Goal: Information Seeking & Learning: Learn about a topic

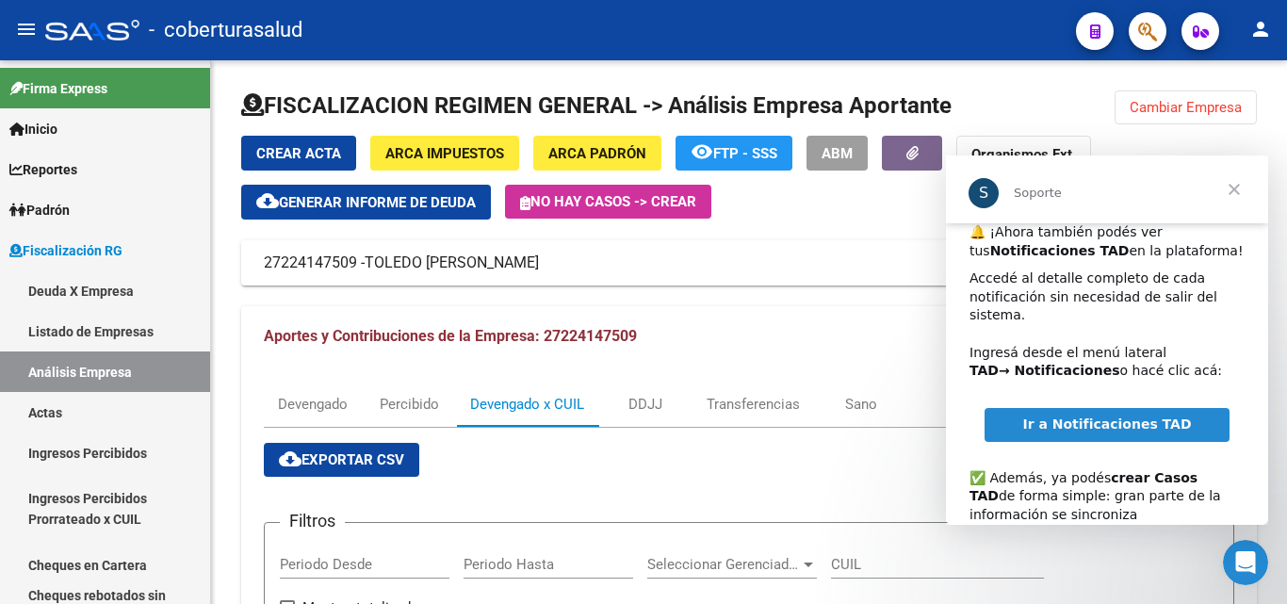
scroll to position [122, 0]
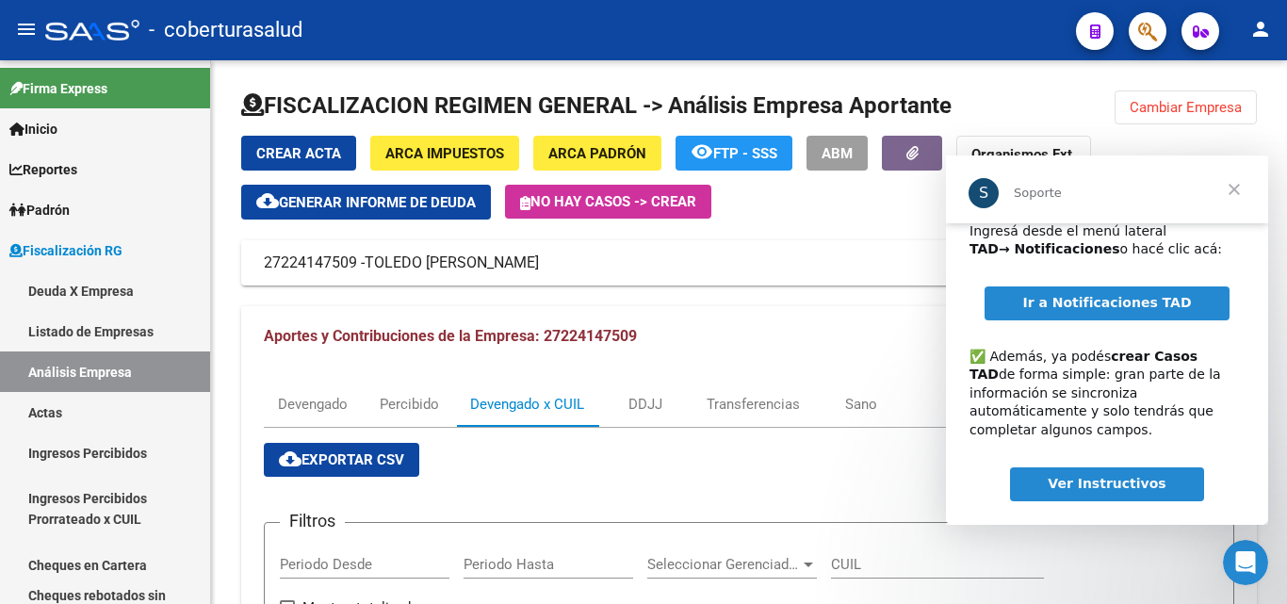
click at [1237, 191] on span "Cerrar" at bounding box center [1234, 189] width 68 height 68
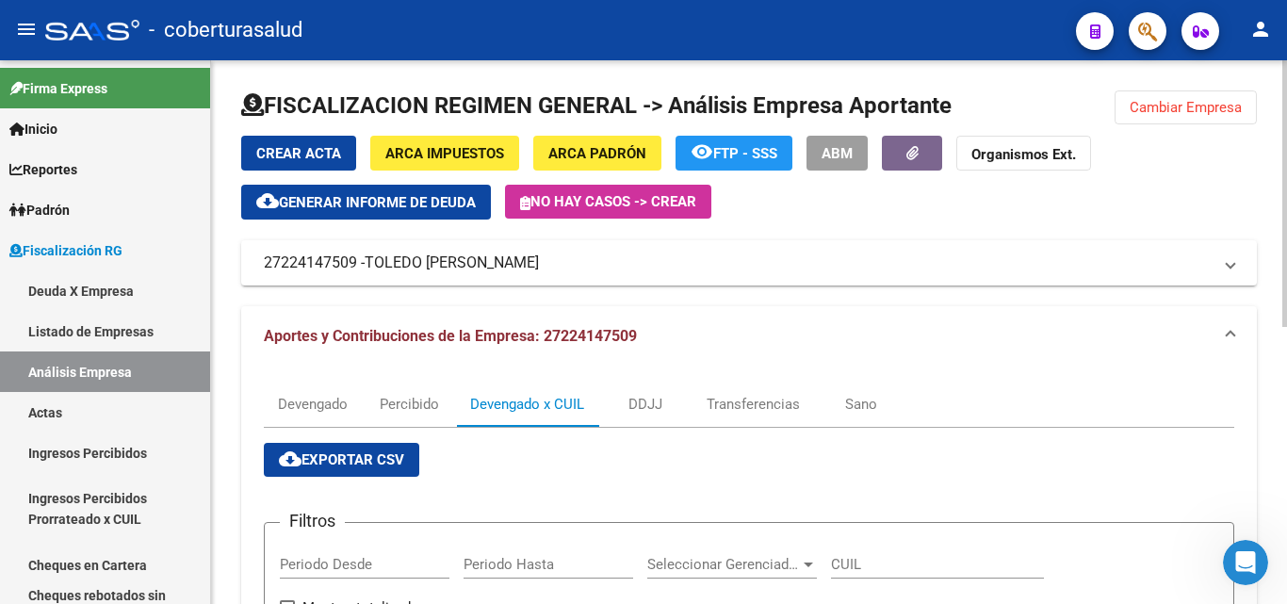
click at [1146, 113] on span "Cambiar Empresa" at bounding box center [1186, 107] width 112 height 17
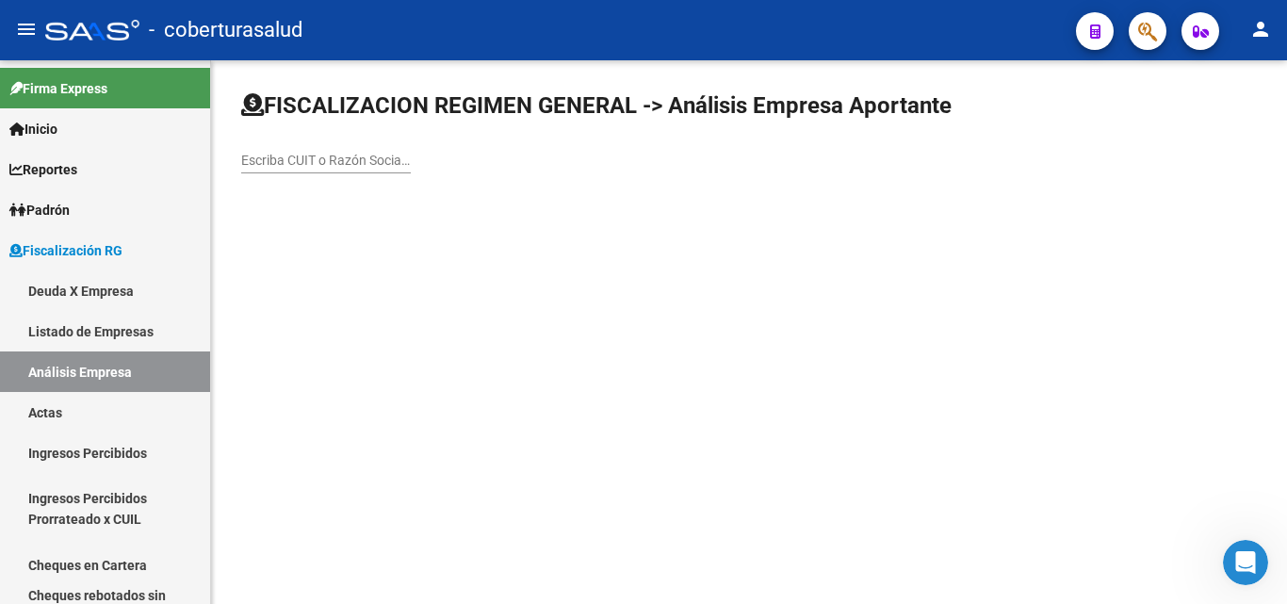
click at [371, 160] on input "Escriba CUIT o Razón Social para buscar" at bounding box center [326, 161] width 170 height 16
paste input "30658845426"
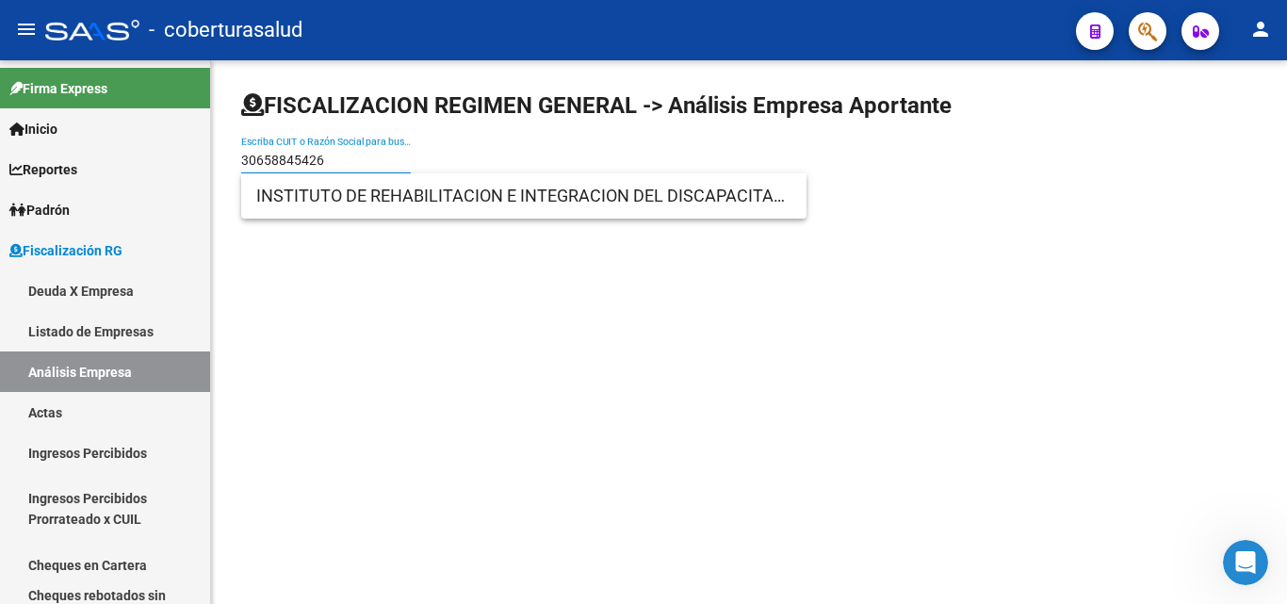
type input "30658845426"
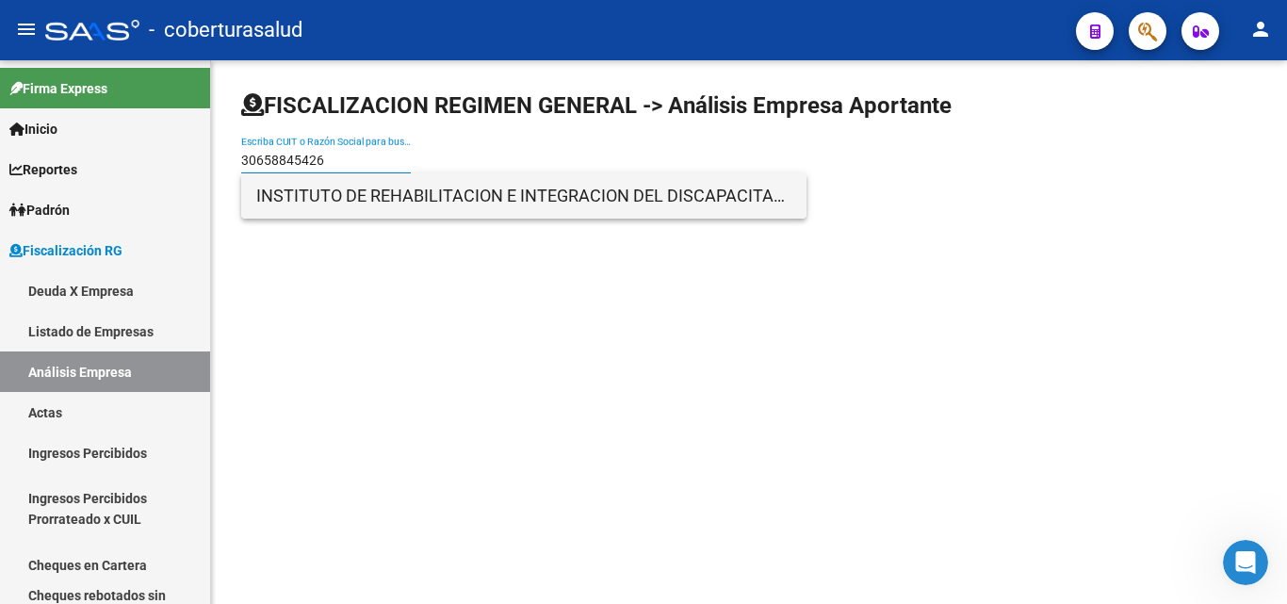
click at [349, 200] on span "INSTITUTO DE REHABILITACION E INTEGRACION DEL DISCAPACITADO DE RIVADAVIA PROVIN…" at bounding box center [523, 195] width 535 height 45
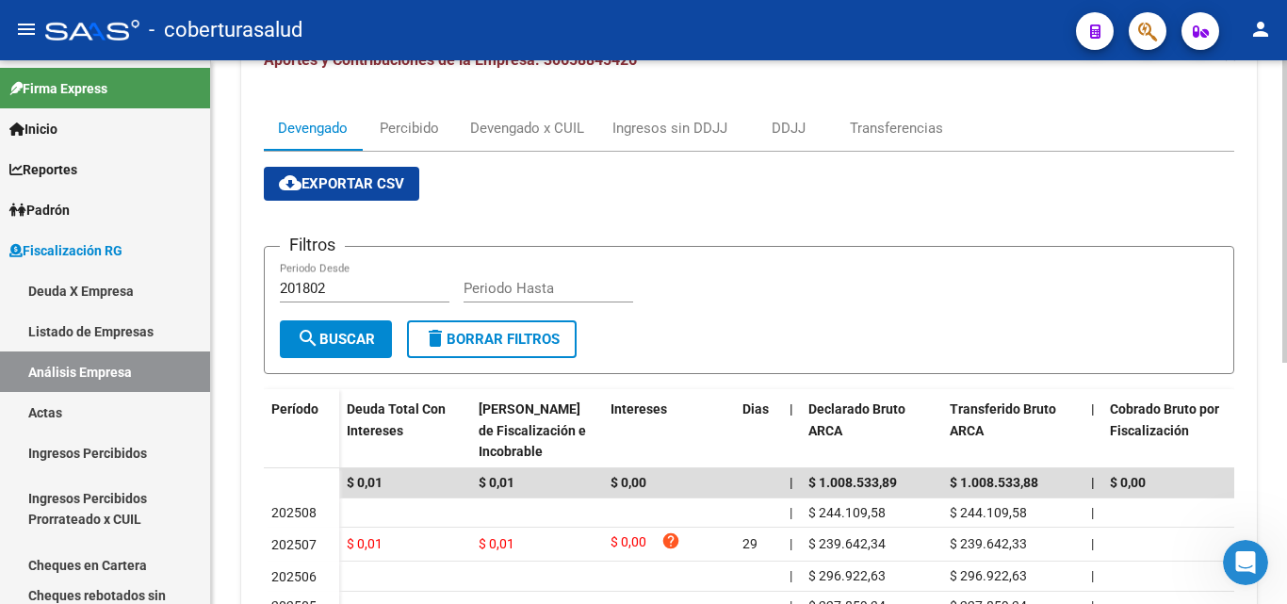
scroll to position [377, 0]
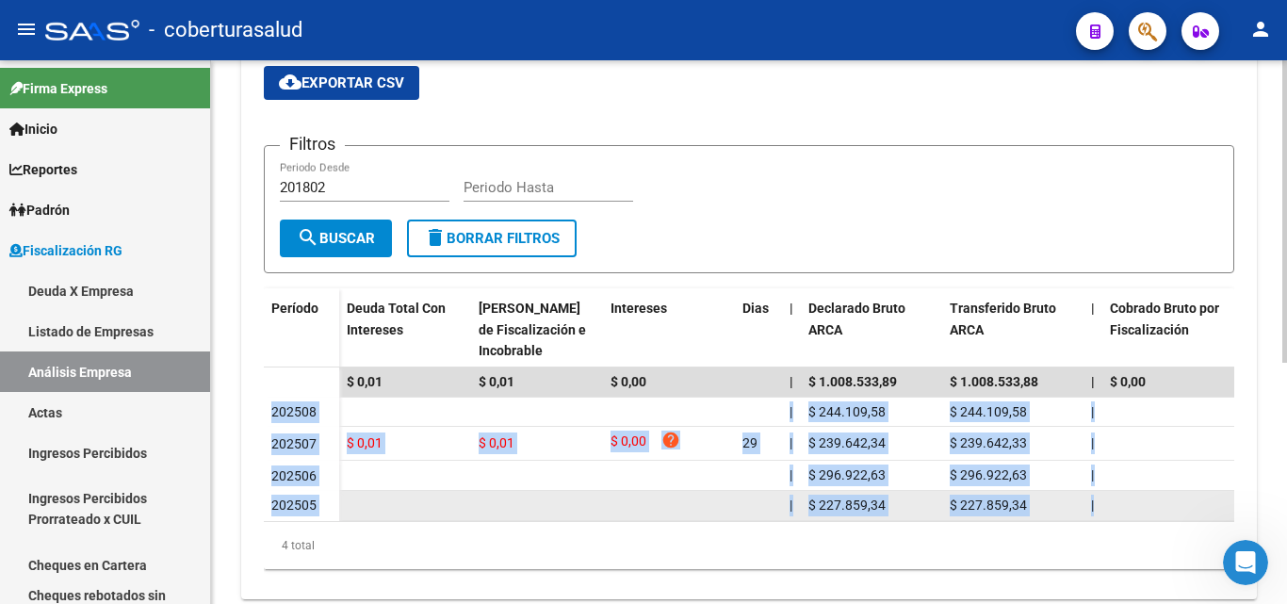
drag, startPoint x: 272, startPoint y: 416, endPoint x: 1163, endPoint y: 500, distance: 894.2
click at [1163, 500] on datatable-scroller "$ 0,01 $ 0,01 $ 0,00 | $ 1.008.533,89 $ 1.008.533,88 | $ 0,00 $ 0,00 | $ 0,00 |…" at bounding box center [749, 444] width 970 height 154
click at [1159, 505] on datatable-body-cell at bounding box center [1172, 505] width 141 height 29
click at [1093, 503] on span "|" at bounding box center [1092, 504] width 3 height 15
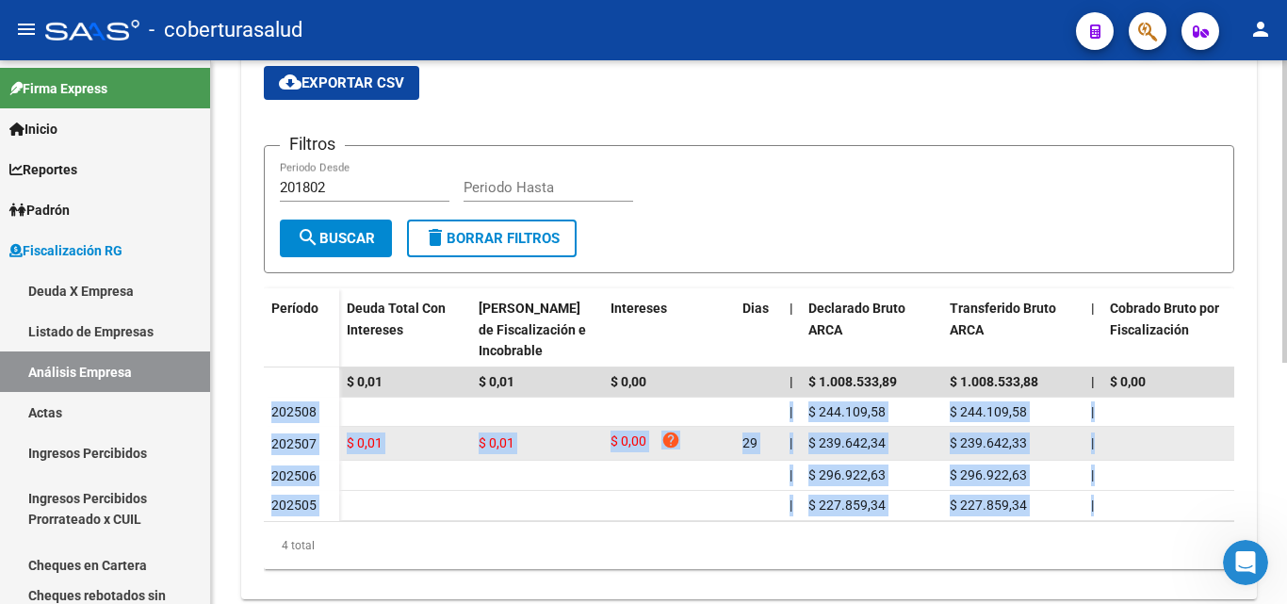
click at [610, 446] on datatable-body-cell "$ 0,00 help" at bounding box center [669, 443] width 132 height 33
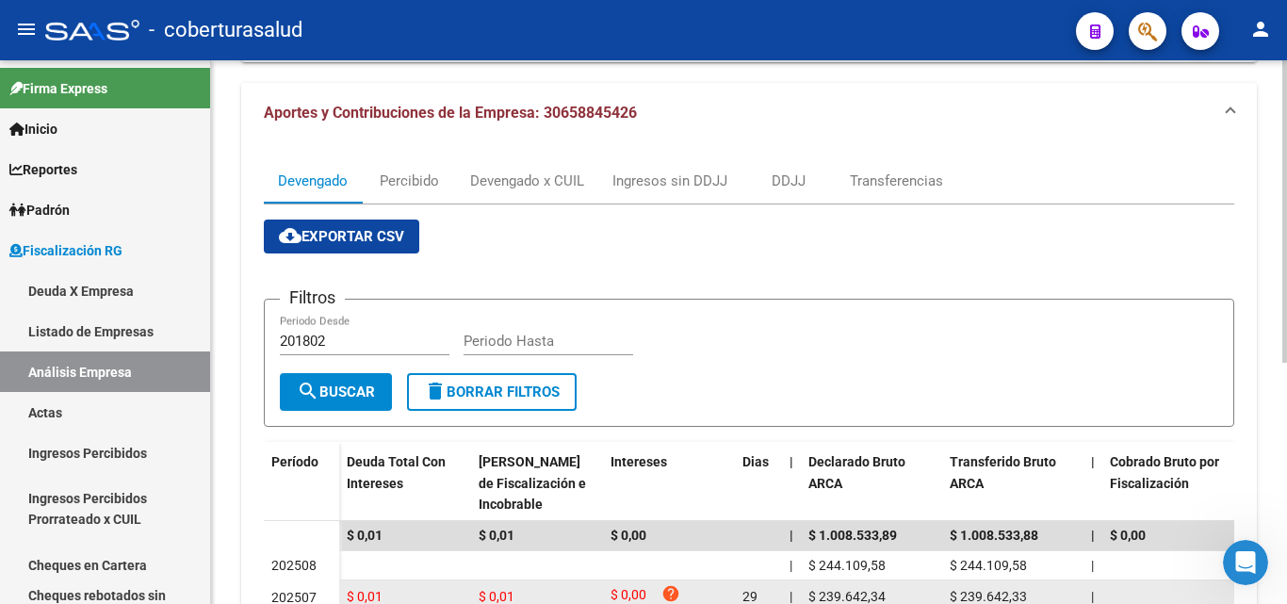
scroll to position [0, 0]
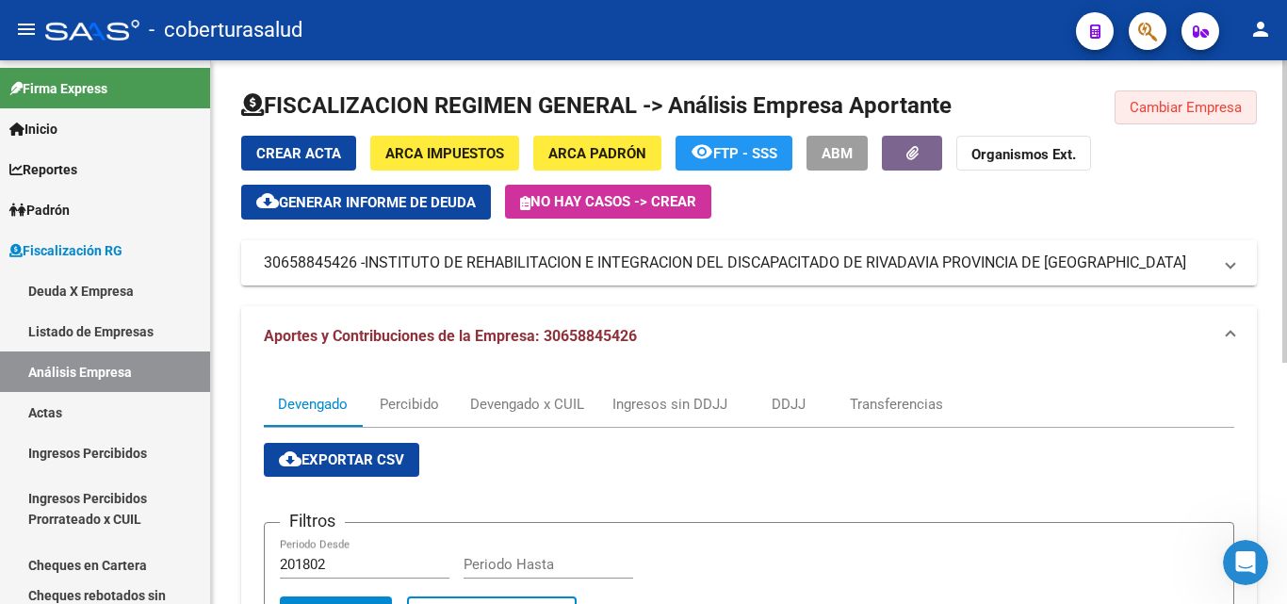
click at [1215, 106] on span "Cambiar Empresa" at bounding box center [1186, 107] width 112 height 17
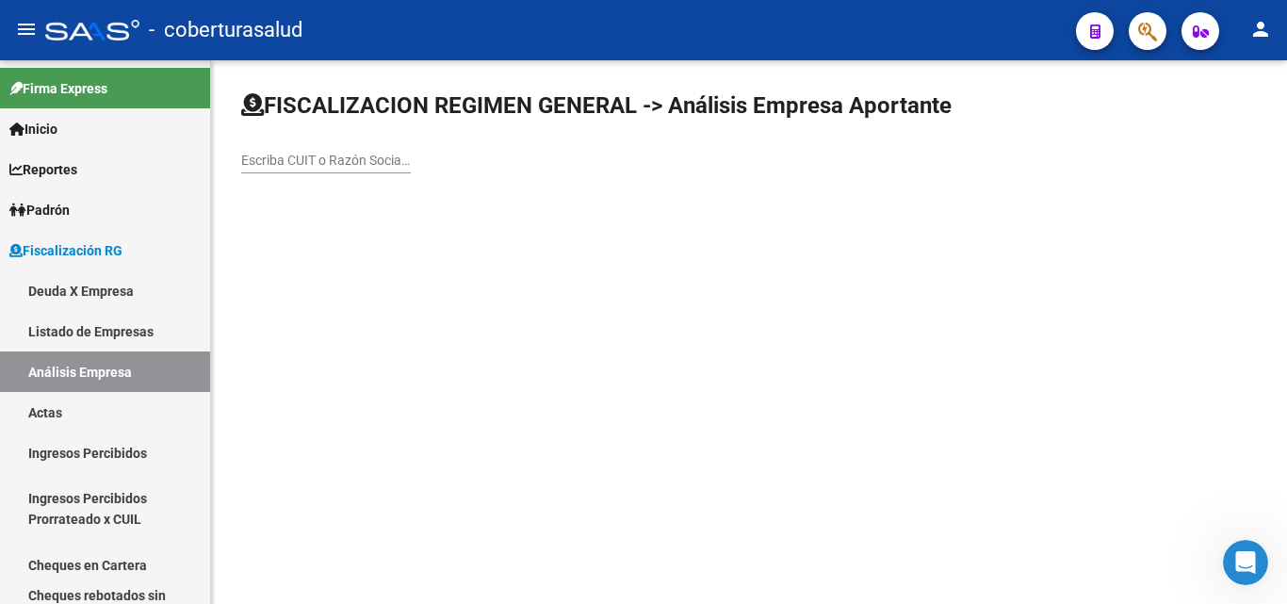
click at [346, 171] on div "Escriba CUIT o Razón Social para buscar" at bounding box center [326, 155] width 170 height 38
paste input "30709046094"
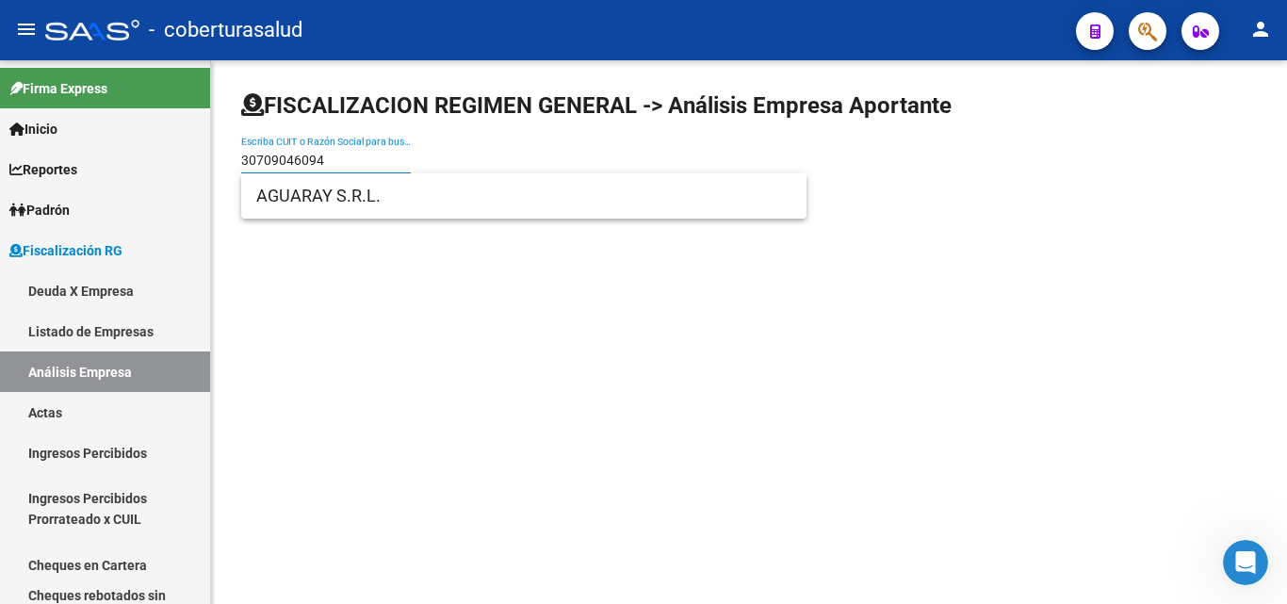
type input "30709046094"
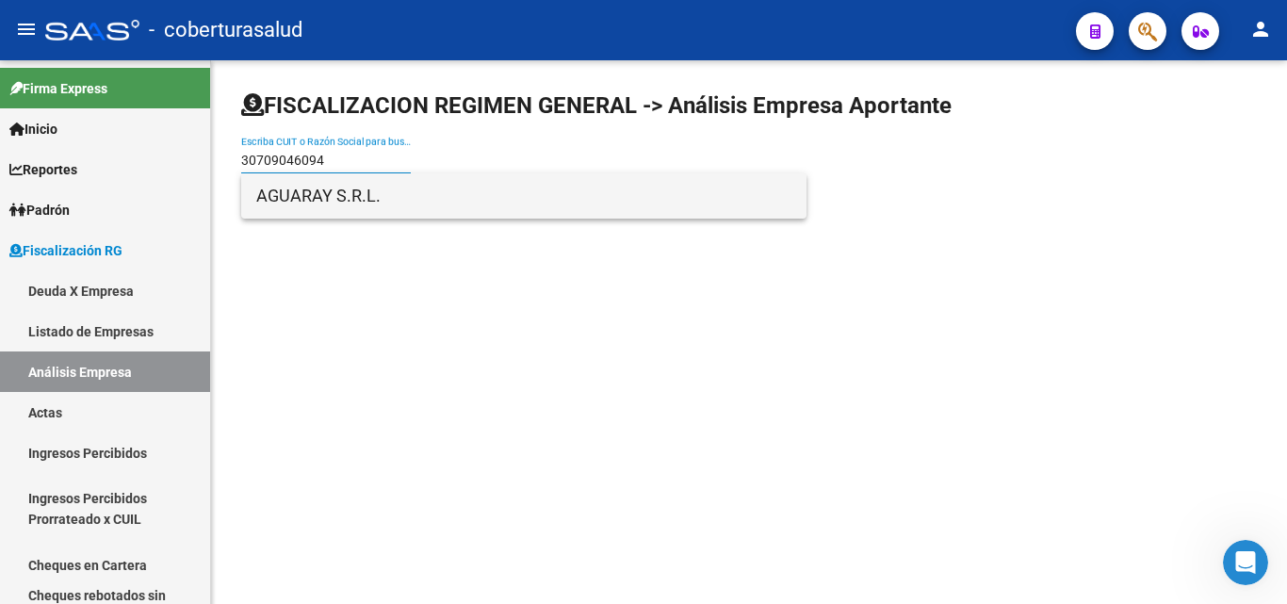
click at [355, 202] on span "AGUARAY S.R.L." at bounding box center [523, 195] width 535 height 45
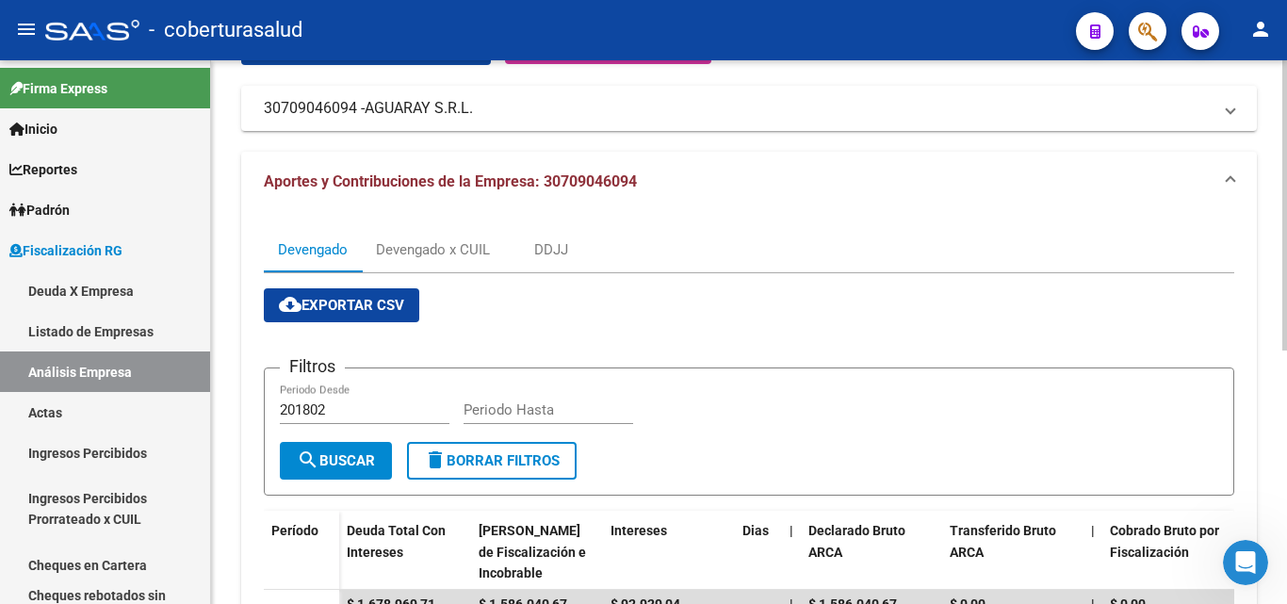
scroll to position [94, 0]
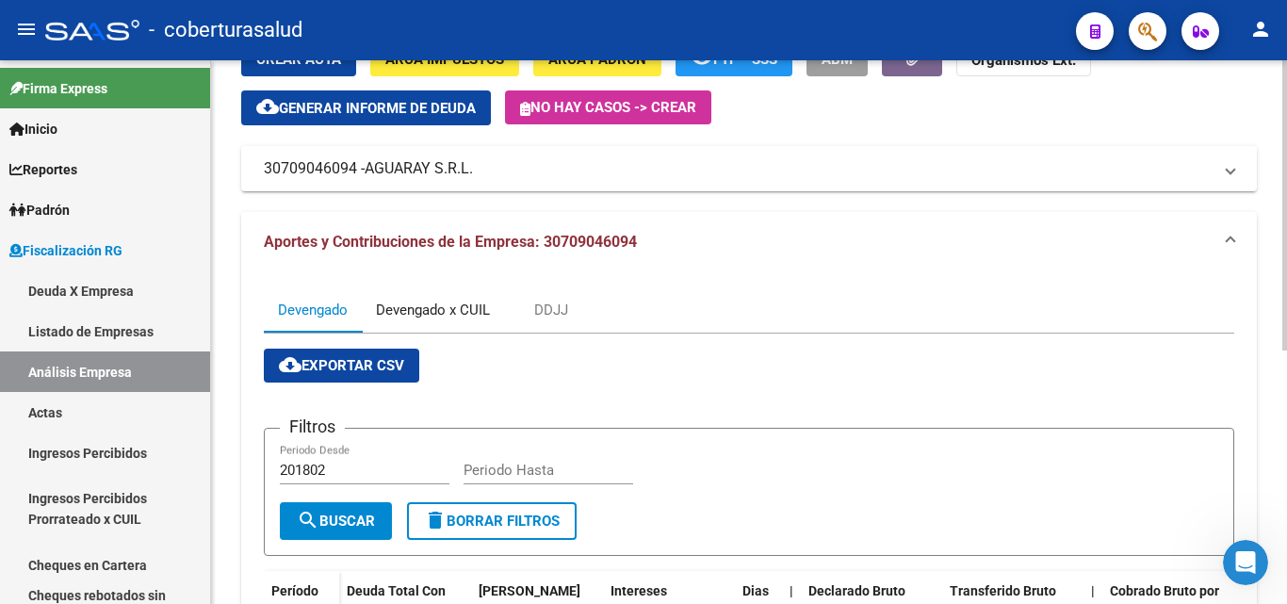
click at [434, 308] on div "Devengado x CUIL" at bounding box center [433, 310] width 114 height 21
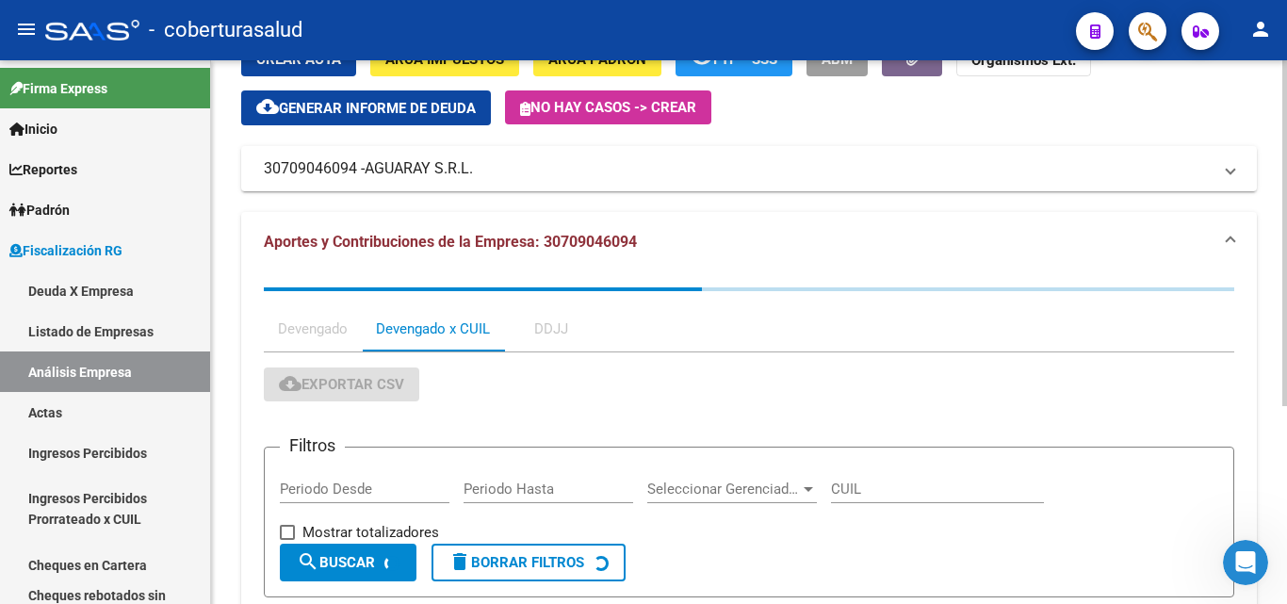
scroll to position [0, 0]
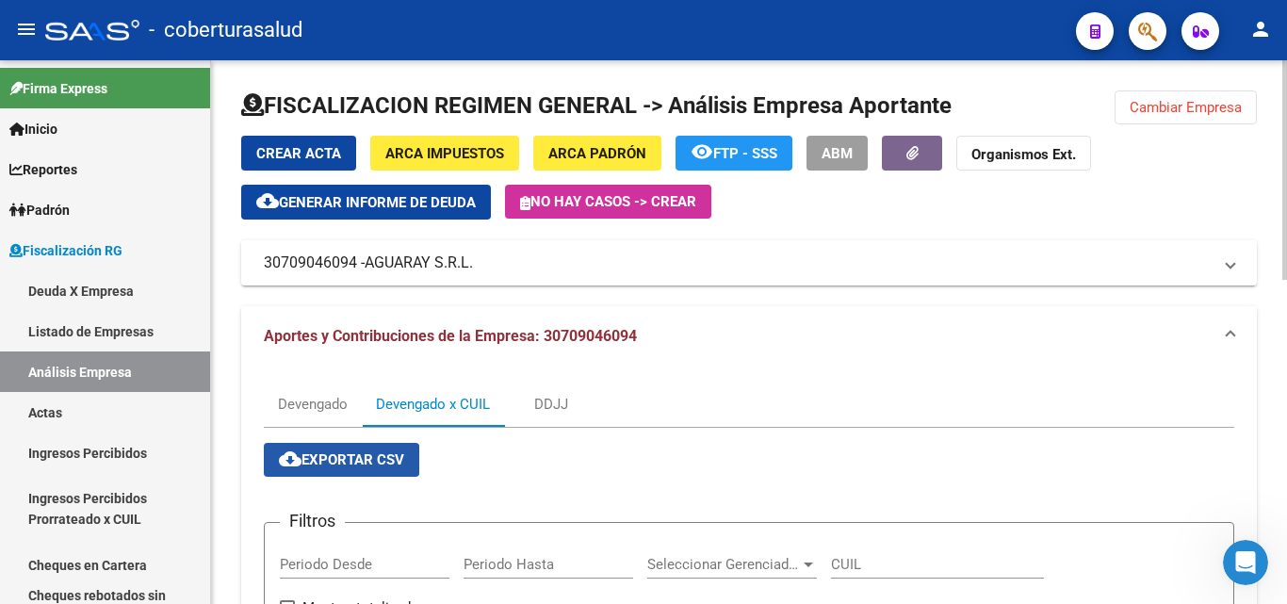
click at [333, 452] on span "cloud_download Exportar CSV" at bounding box center [341, 459] width 125 height 17
click at [1207, 126] on div at bounding box center [749, 112] width 1016 height 45
click at [1201, 121] on button "Cambiar Empresa" at bounding box center [1185, 107] width 142 height 34
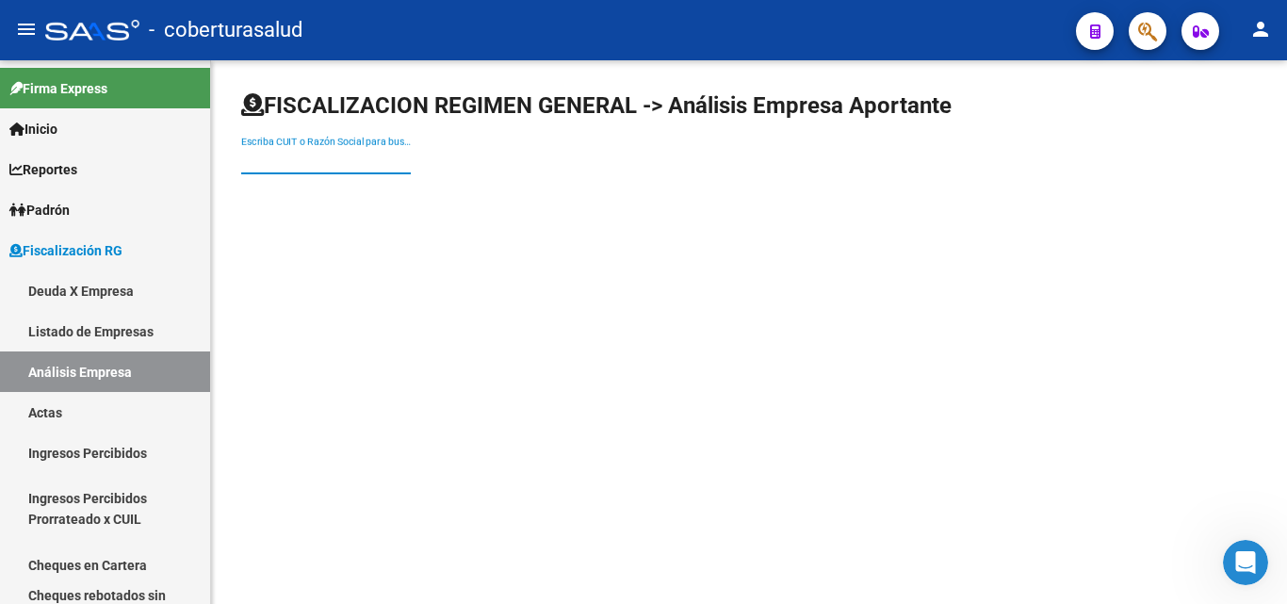
click at [397, 164] on input "Escriba CUIT o Razón Social para buscar" at bounding box center [326, 161] width 170 height 16
paste input "30714211354"
type input "30714211354"
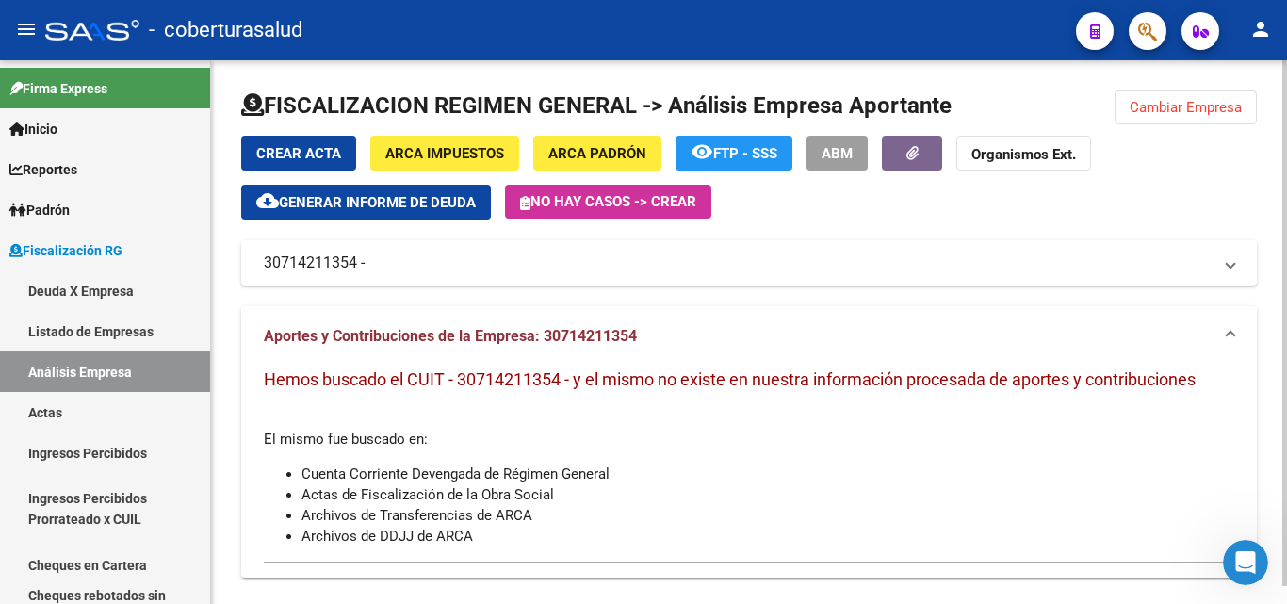
click at [1178, 106] on span "Cambiar Empresa" at bounding box center [1186, 107] width 112 height 17
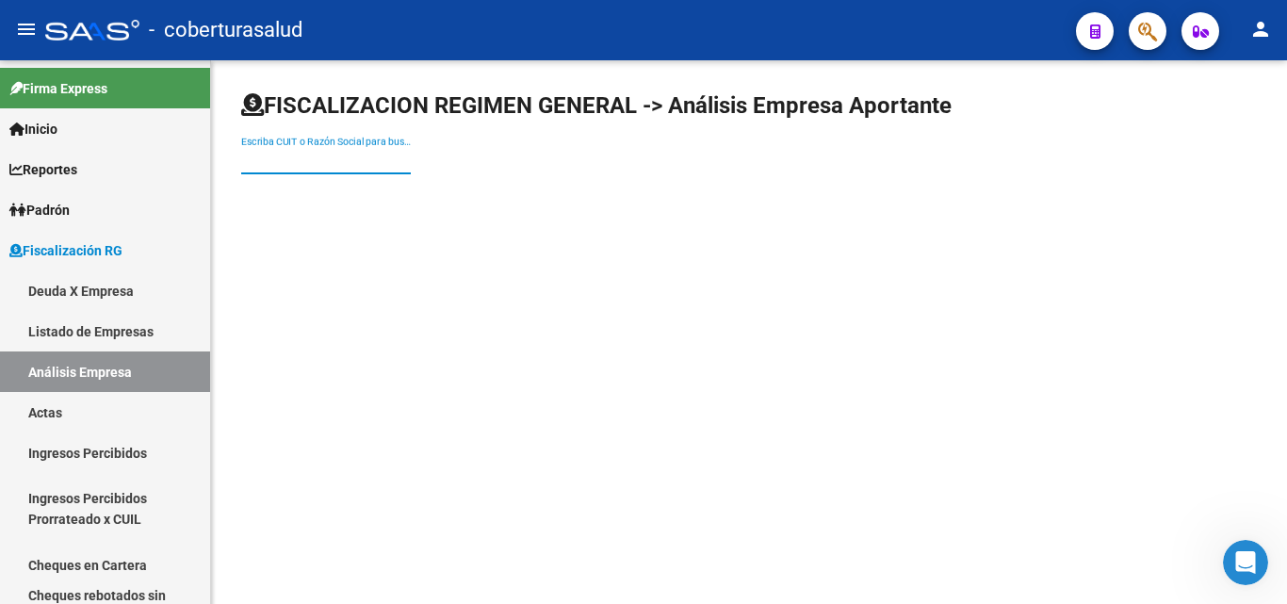
click at [273, 155] on input "Escriba CUIT o Razón Social para buscar" at bounding box center [326, 161] width 170 height 16
paste input "30710421249"
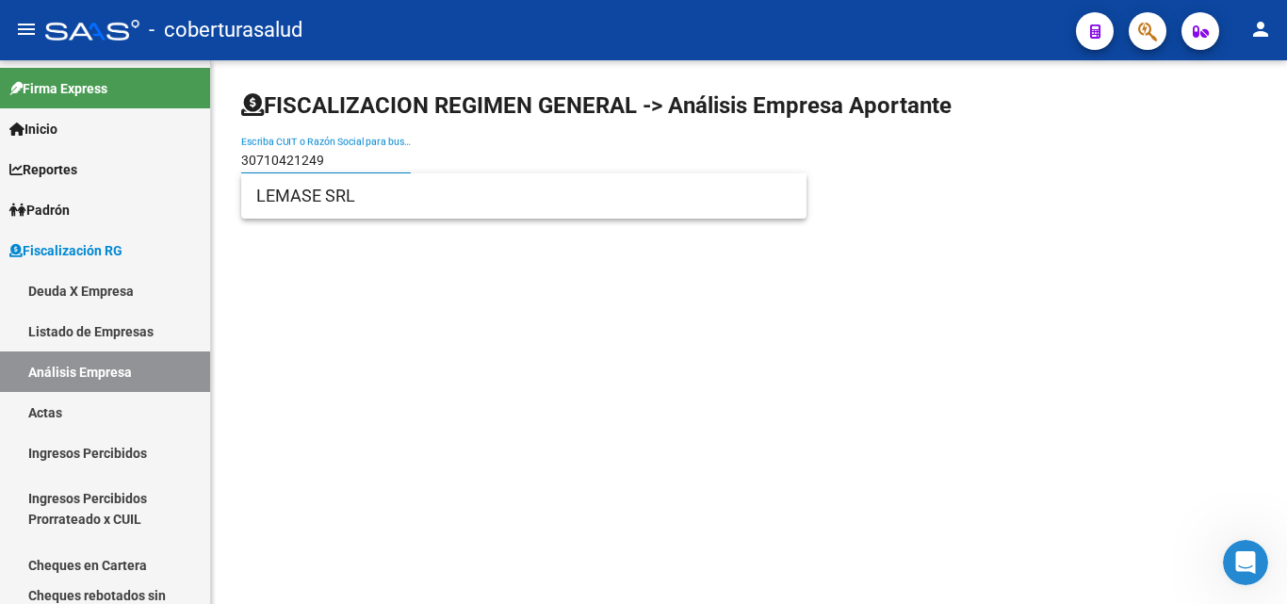
type input "30710421249"
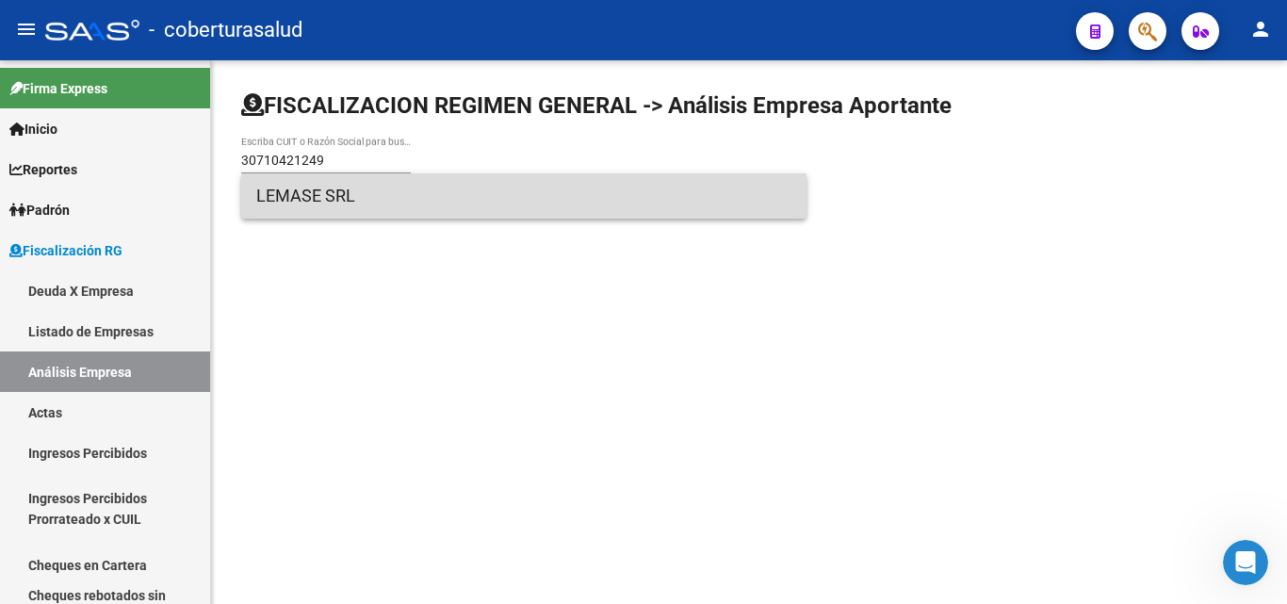
click at [315, 201] on span "LEMASE SRL" at bounding box center [523, 195] width 535 height 45
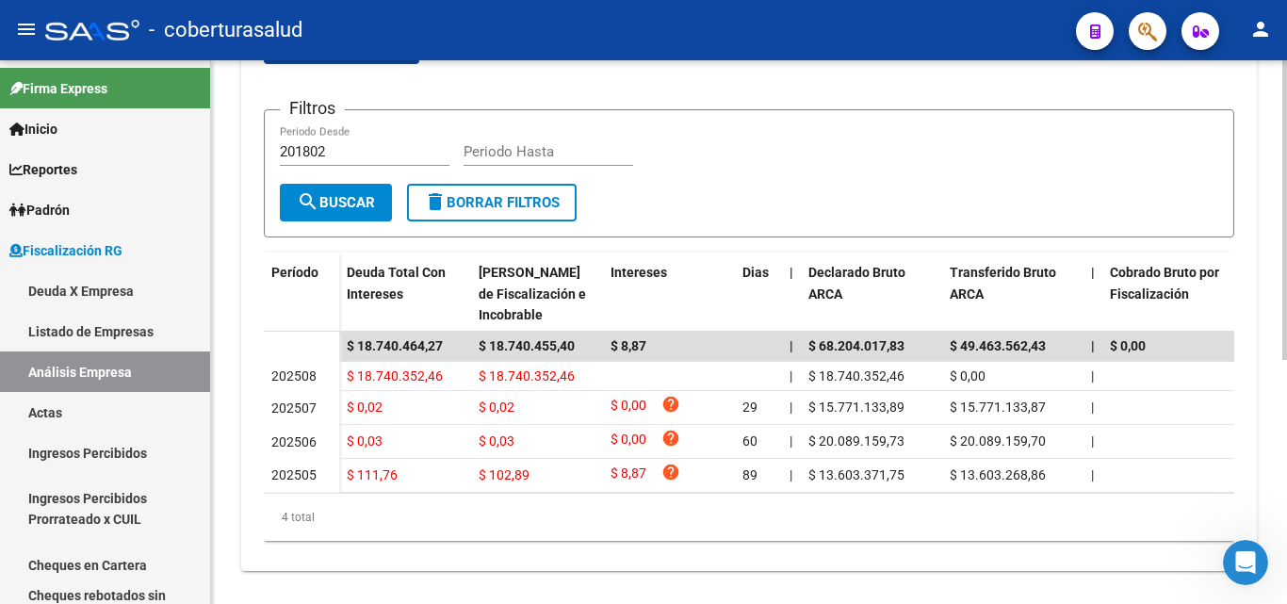
scroll to position [442, 0]
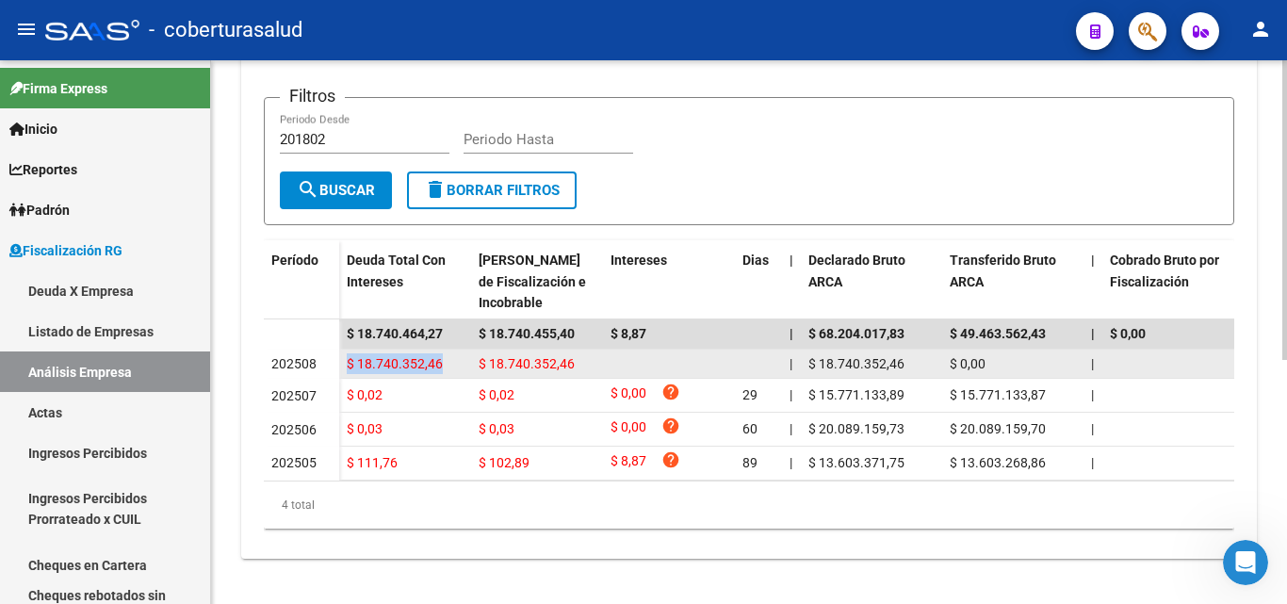
drag, startPoint x: 451, startPoint y: 350, endPoint x: 343, endPoint y: 351, distance: 108.4
click at [343, 351] on datatable-body-cell "$ 18.740.352,46" at bounding box center [405, 364] width 132 height 29
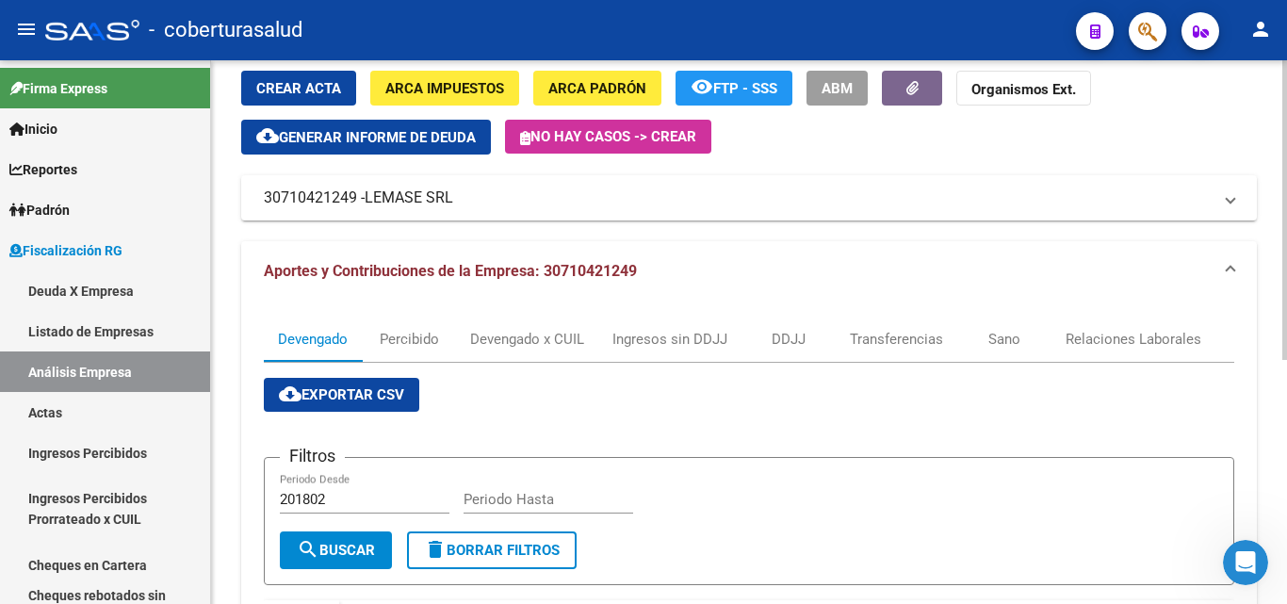
scroll to position [0, 0]
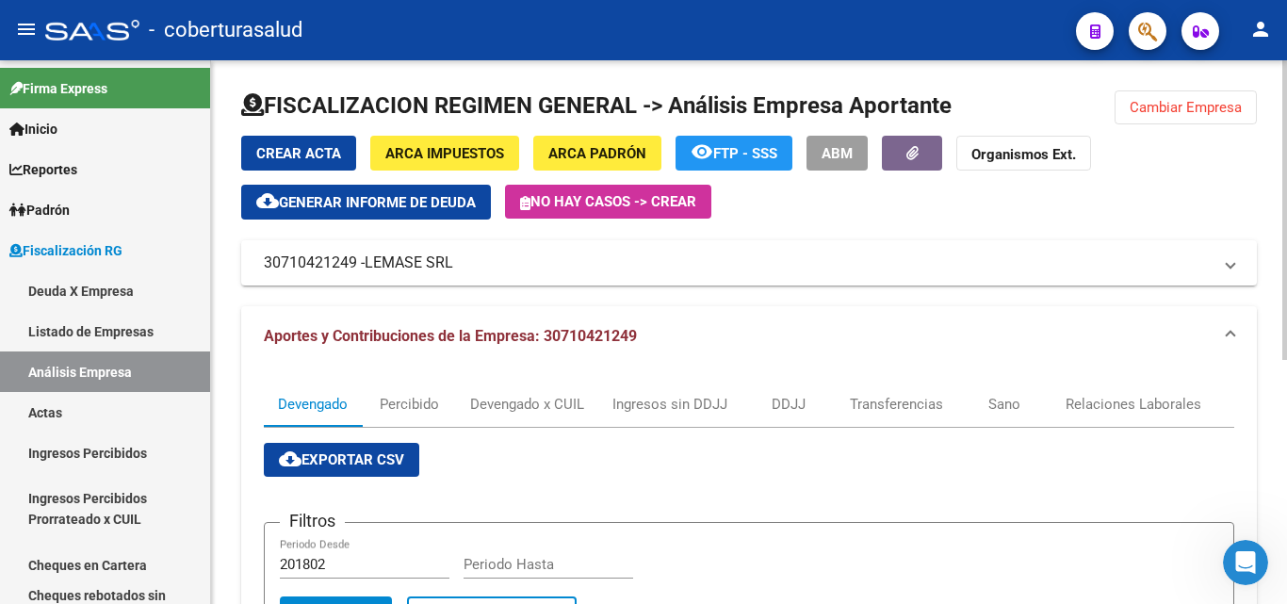
click at [1179, 110] on span "Cambiar Empresa" at bounding box center [1186, 107] width 112 height 17
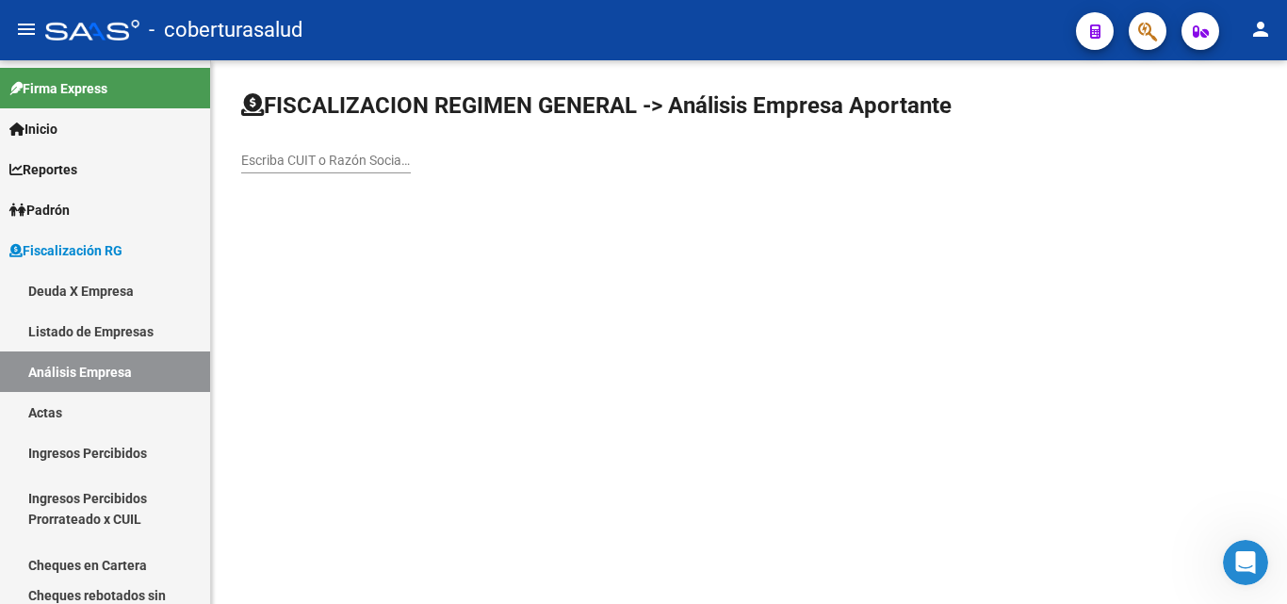
click at [304, 160] on input "Escriba CUIT o Razón Social para buscar" at bounding box center [326, 161] width 170 height 16
paste input "30545874187"
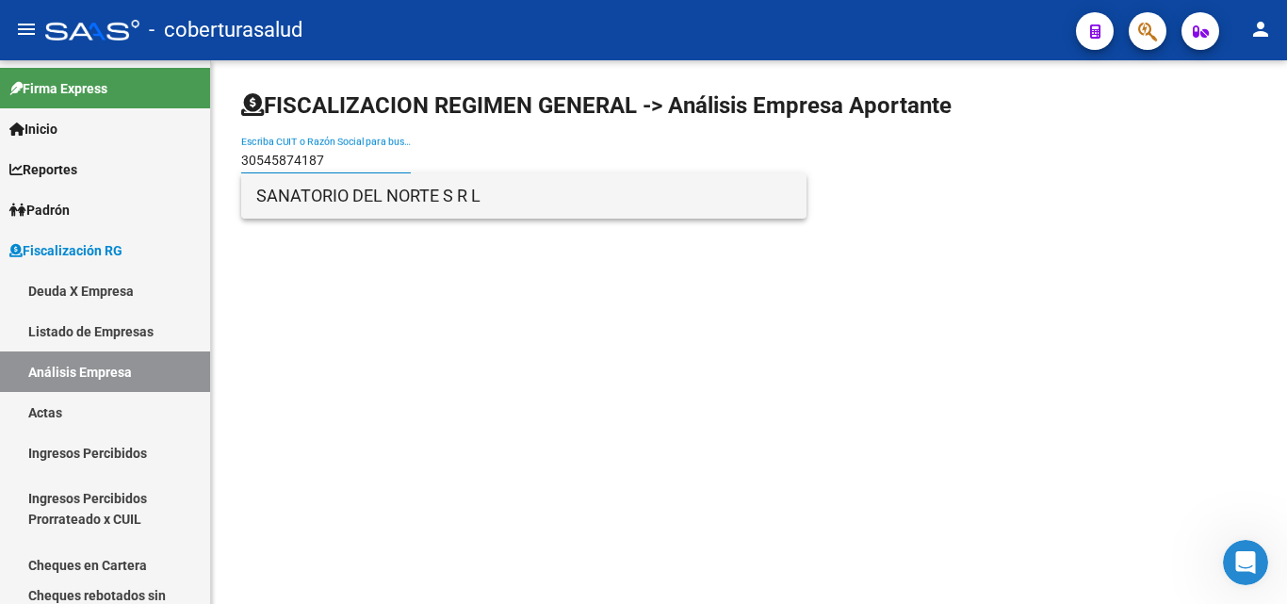
type input "30545874187"
click at [333, 200] on span "SANATORIO DEL NORTE S R L" at bounding box center [523, 195] width 535 height 45
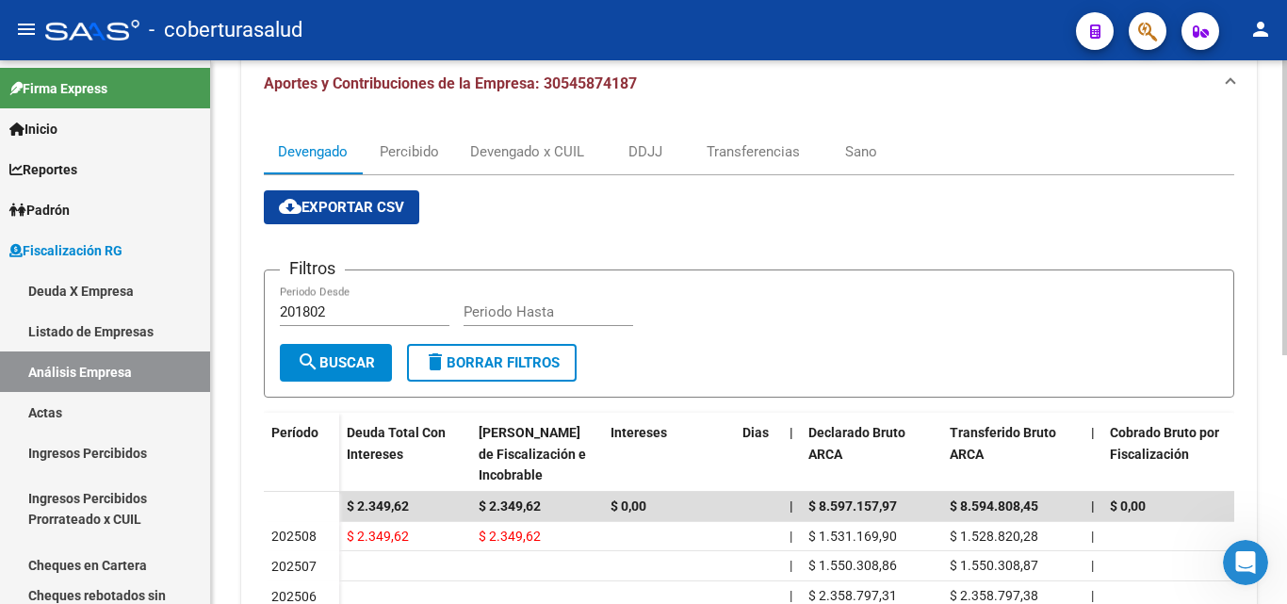
scroll to position [377, 0]
